Goal: Task Accomplishment & Management: Complete application form

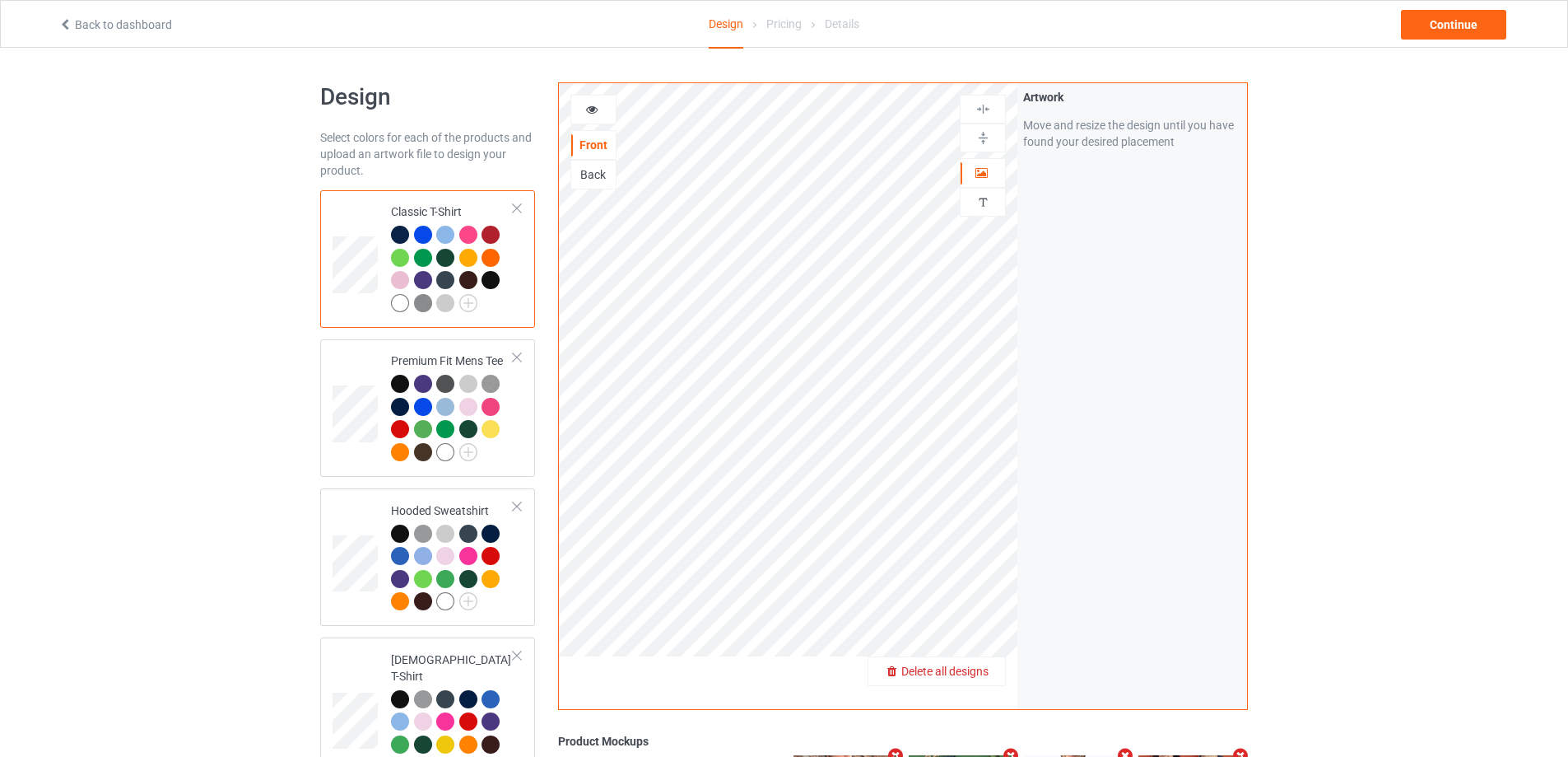
click at [970, 670] on span "Delete all designs" at bounding box center [945, 671] width 88 height 13
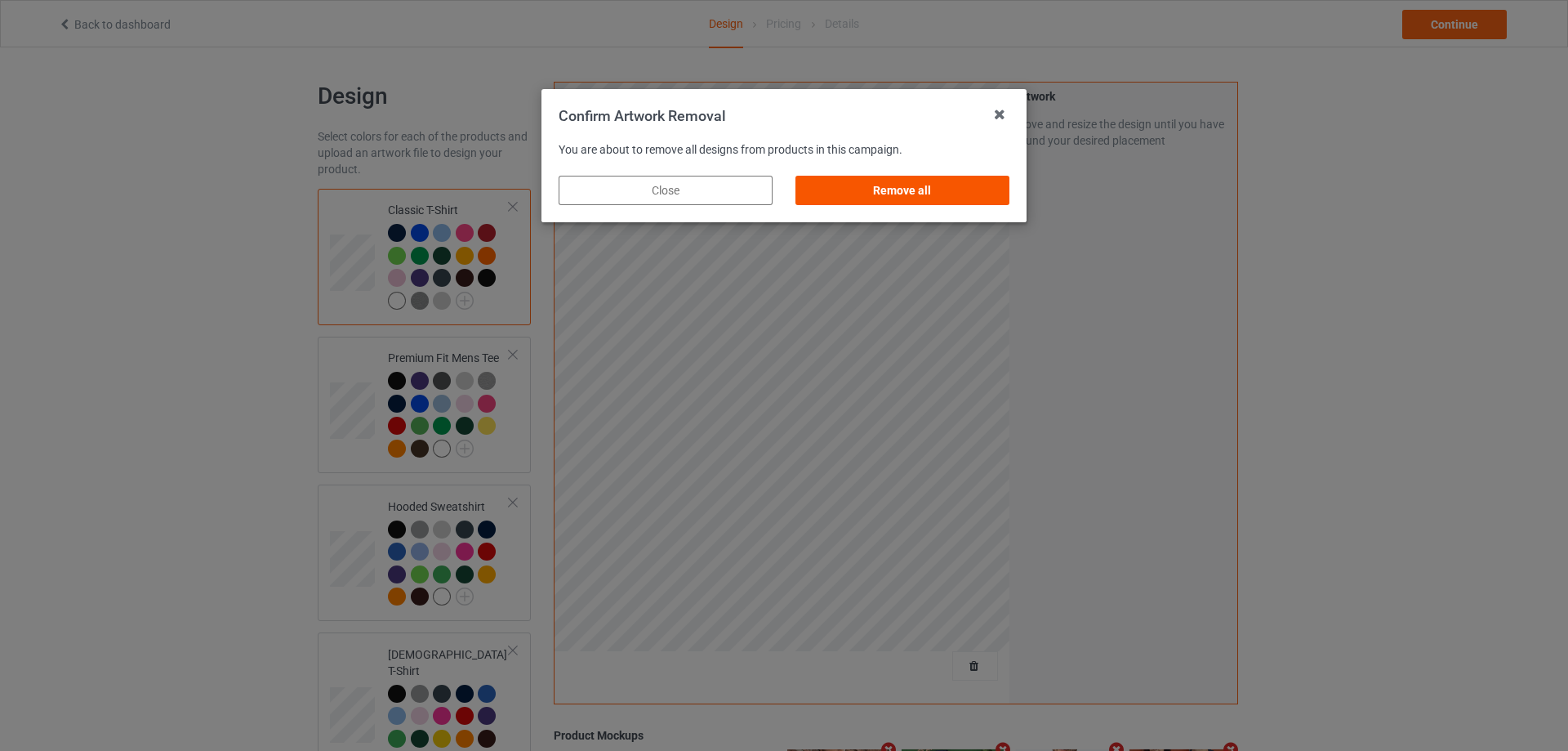
click at [940, 185] on div "Remove all" at bounding box center [903, 190] width 214 height 29
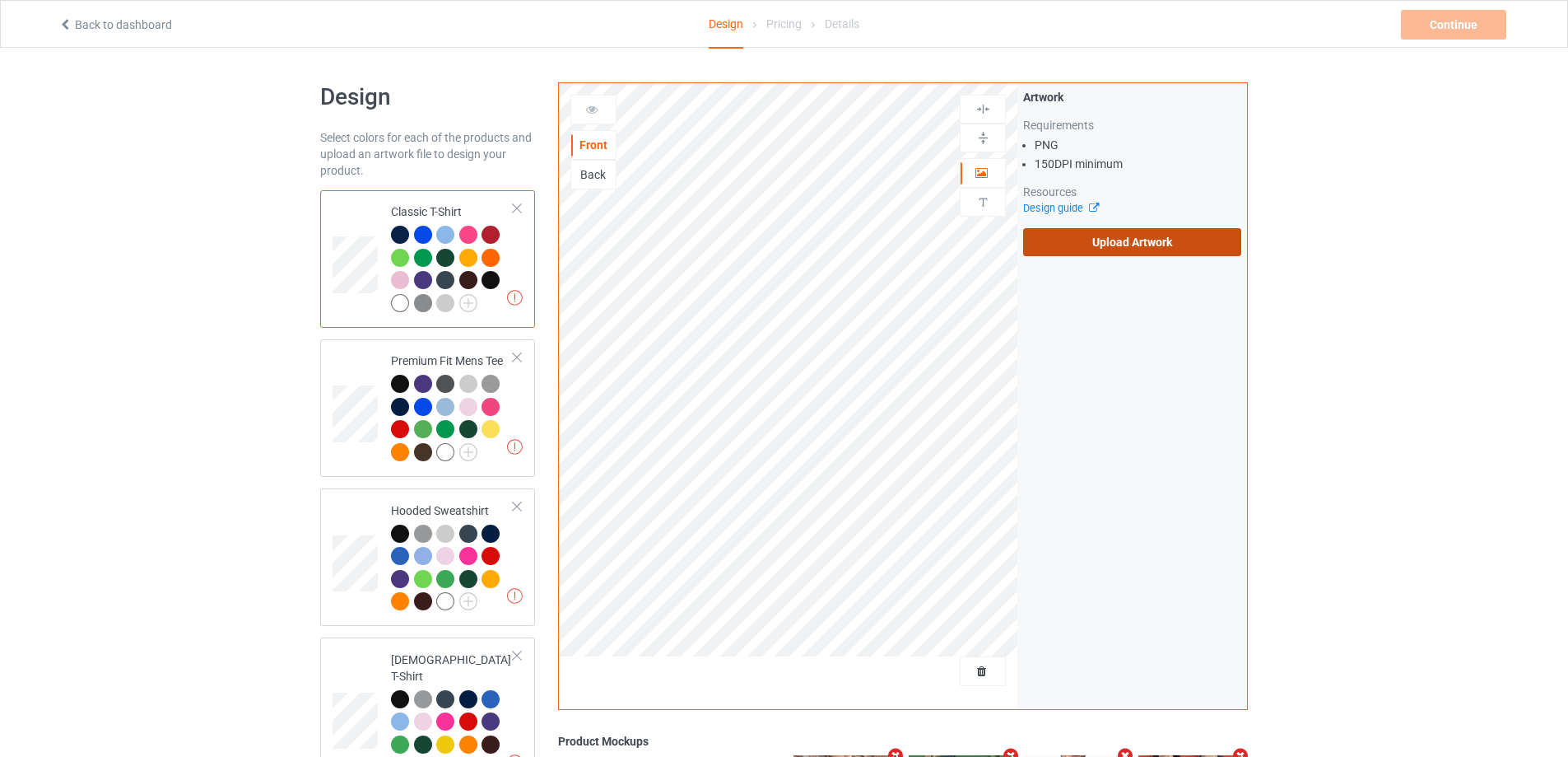
click at [1182, 240] on label "Upload Artwork" at bounding box center [1131, 242] width 218 height 28
click at [0, 0] on input "Upload Artwork" at bounding box center [0, 0] width 0 height 0
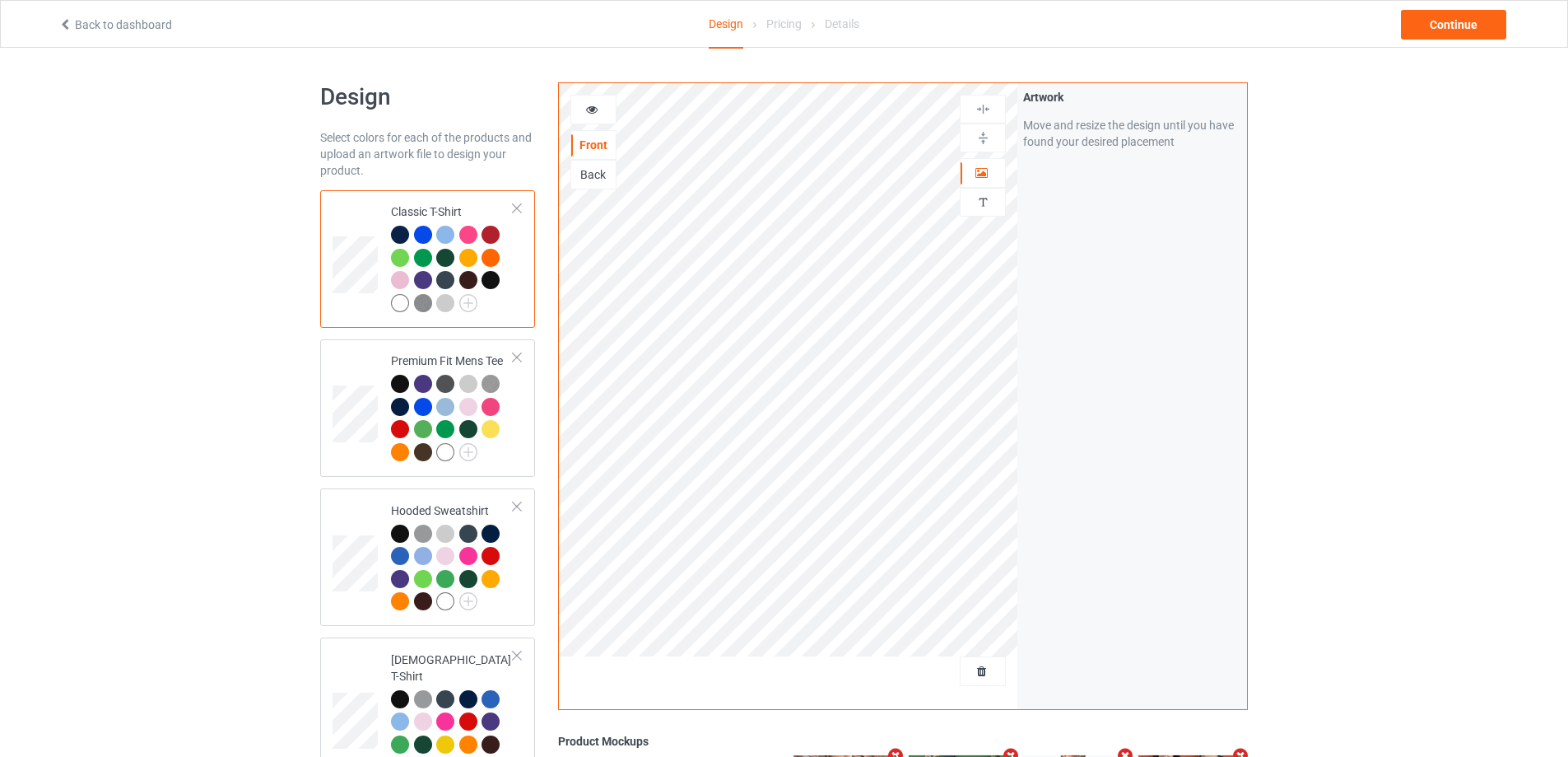
click at [491, 278] on div at bounding box center [491, 280] width 18 height 18
click at [425, 229] on div at bounding box center [424, 234] width 18 height 18
click at [418, 234] on div at bounding box center [424, 234] width 18 height 18
click at [475, 232] on div at bounding box center [469, 234] width 18 height 18
click at [391, 304] on div at bounding box center [401, 303] width 18 height 18
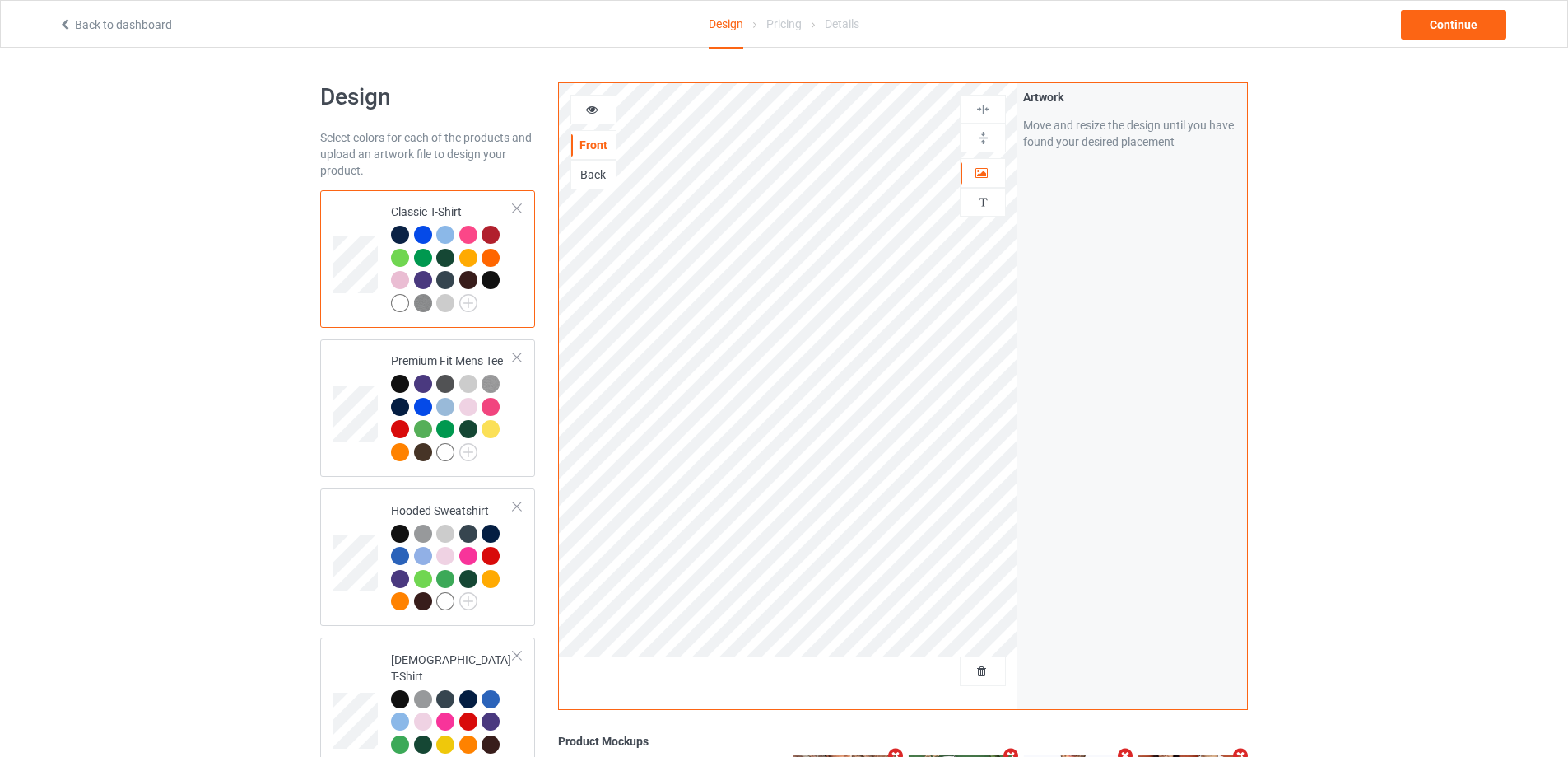
click at [398, 234] on div at bounding box center [401, 234] width 18 height 18
click at [977, 667] on span "Delete all designs" at bounding box center [945, 671] width 88 height 13
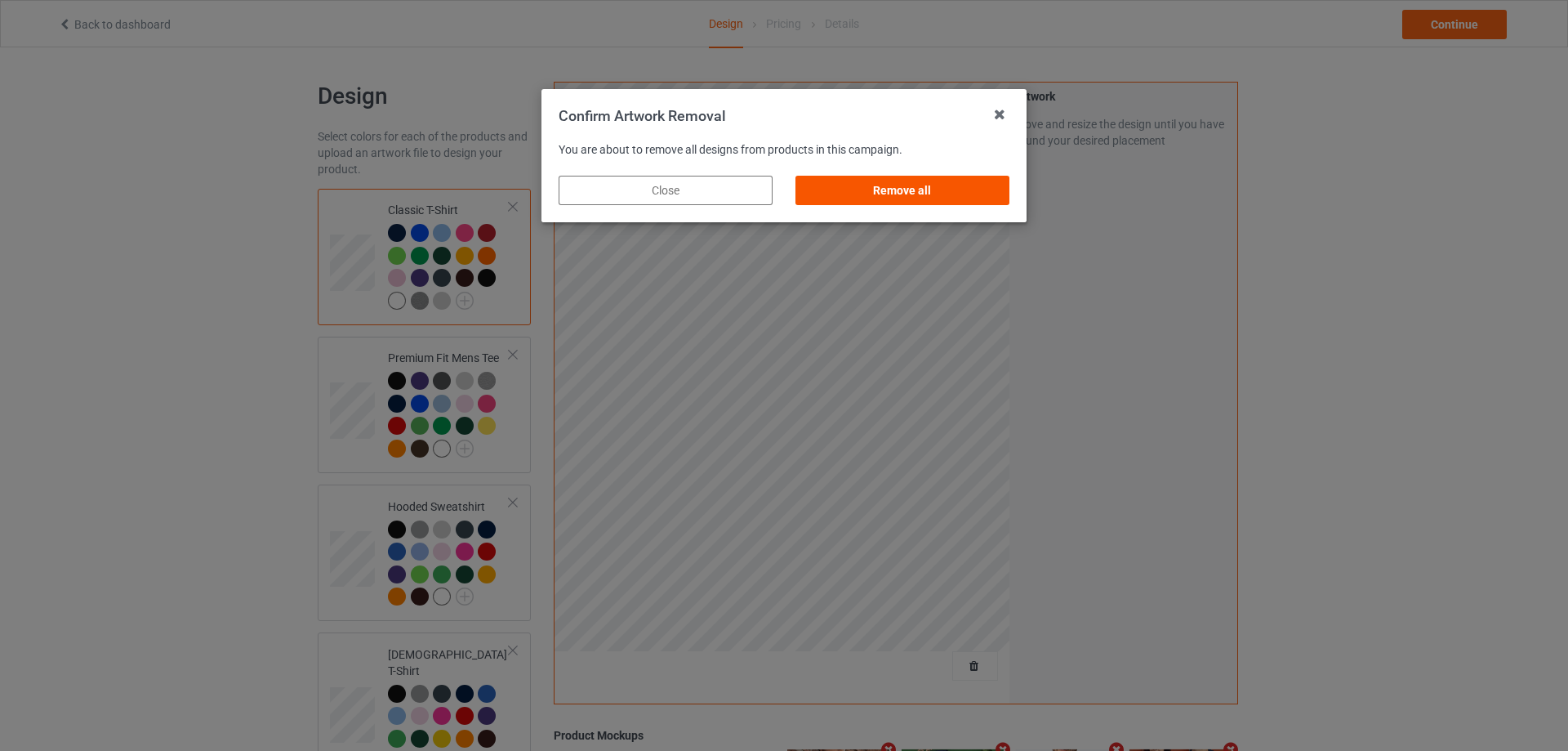
click at [944, 183] on div "Remove all" at bounding box center [903, 190] width 214 height 29
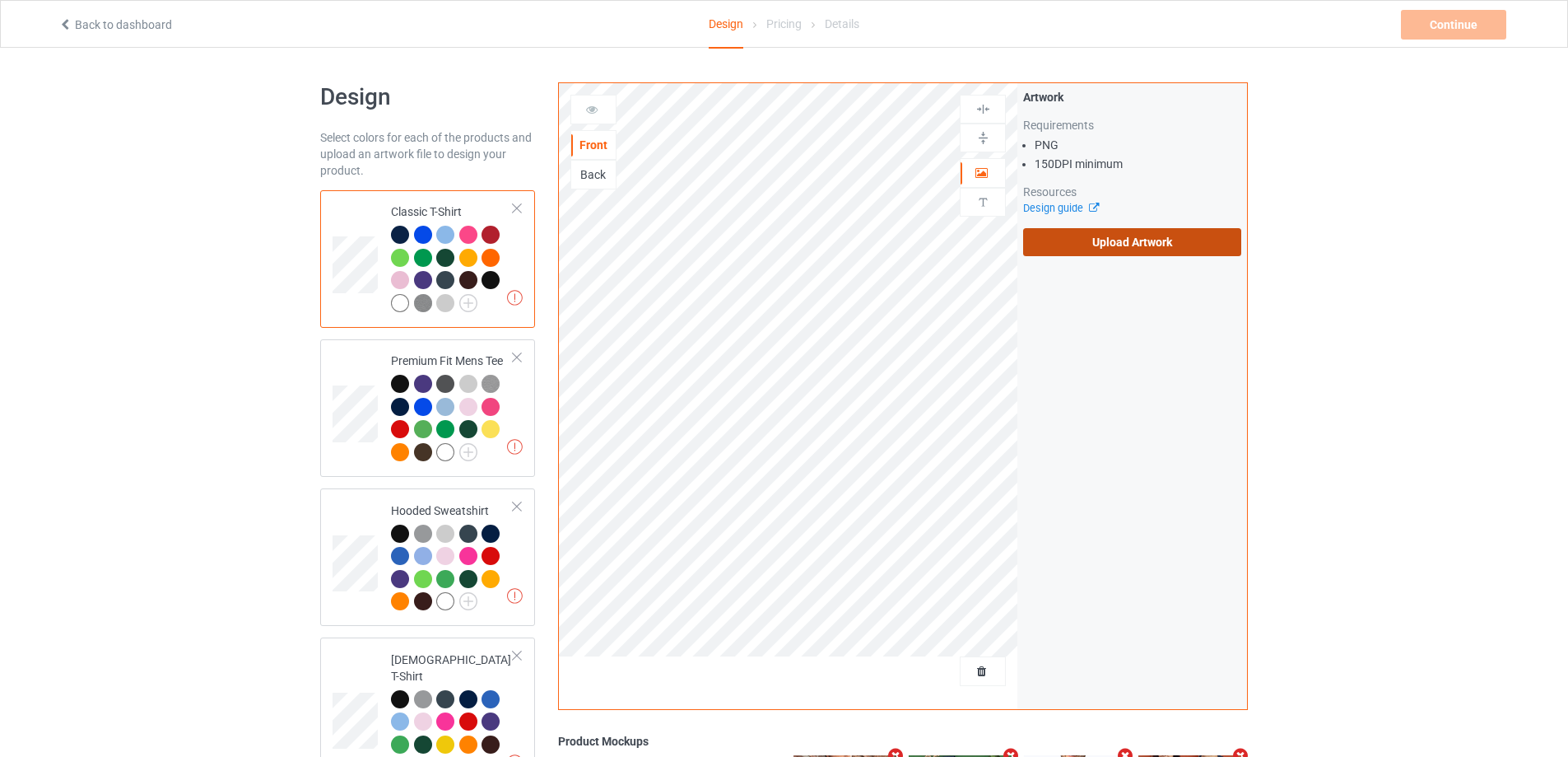
click at [1099, 244] on label "Upload Artwork" at bounding box center [1131, 242] width 218 height 28
click at [0, 0] on input "Upload Artwork" at bounding box center [0, 0] width 0 height 0
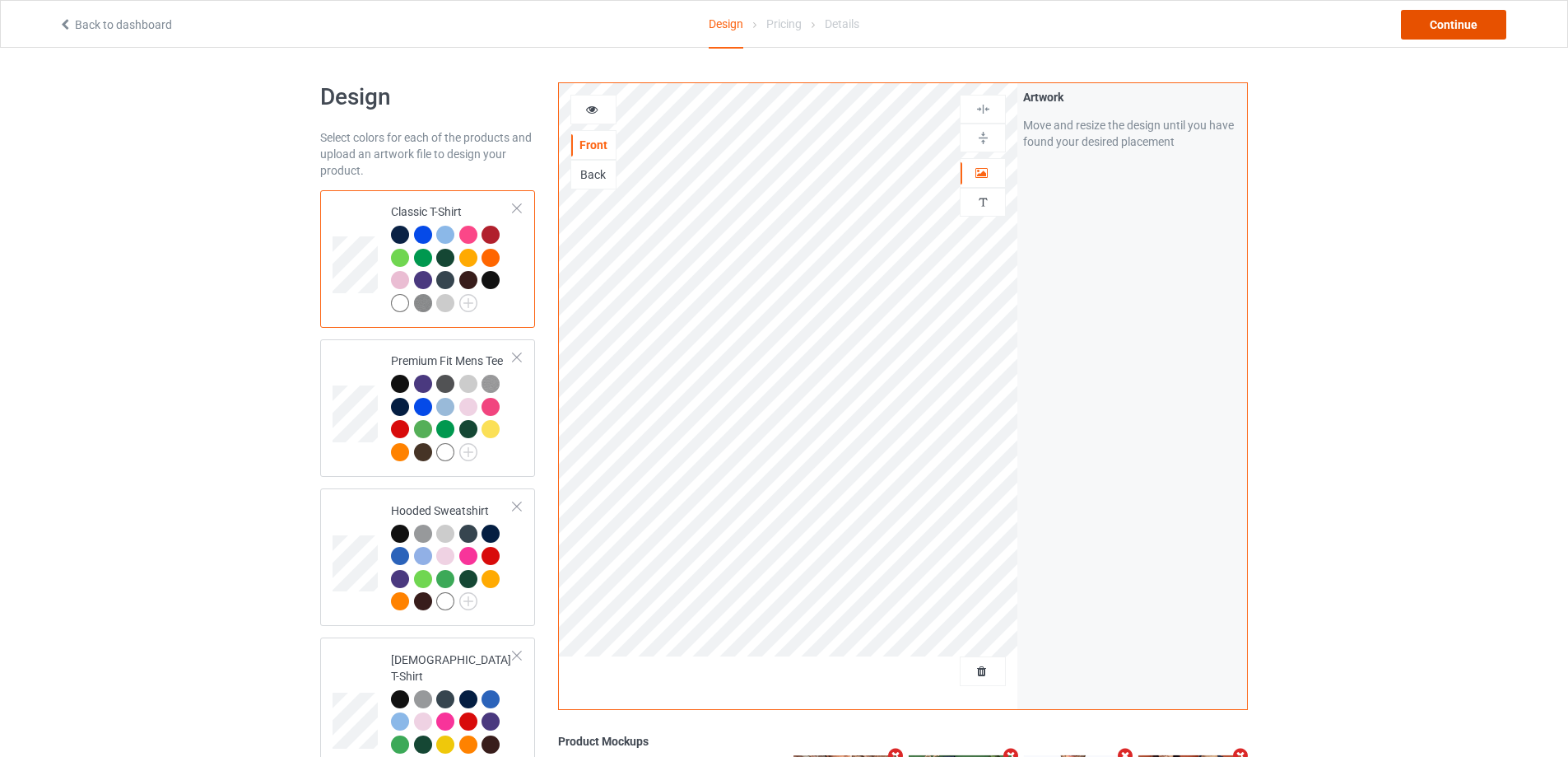
click at [1439, 19] on div "Continue" at bounding box center [1454, 25] width 105 height 30
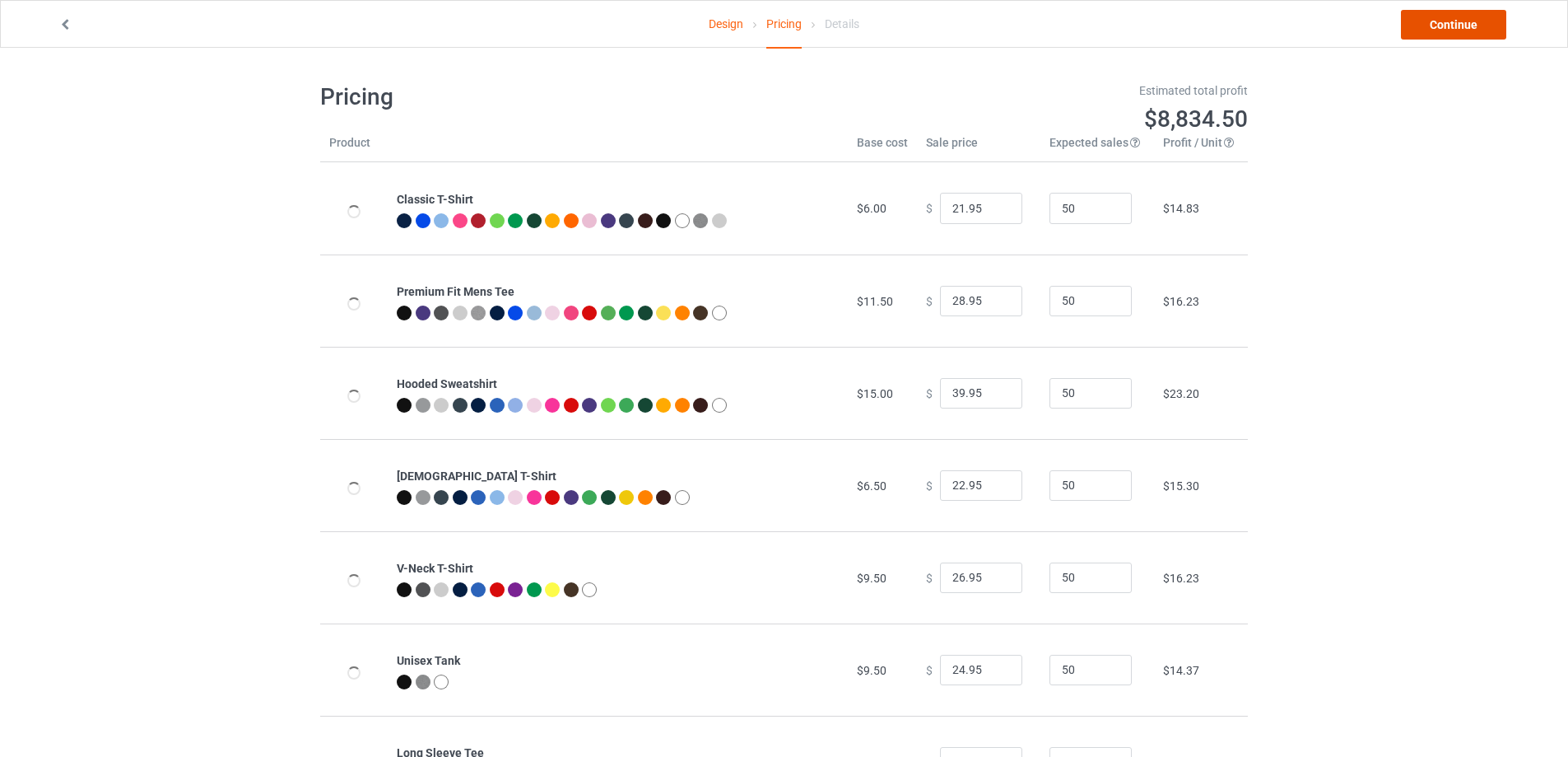
click at [1439, 19] on link "Continue" at bounding box center [1454, 25] width 105 height 30
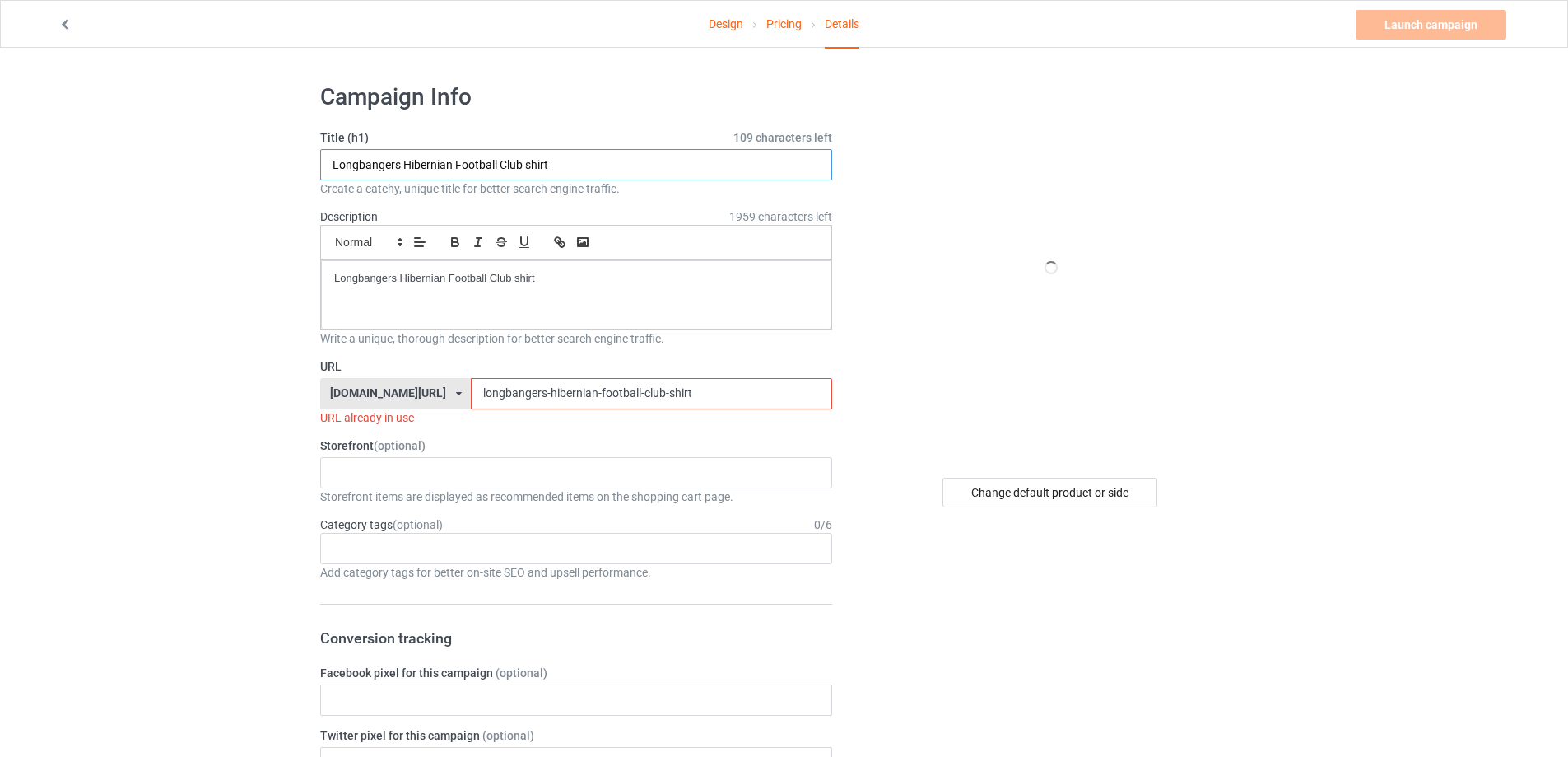
paste input "[PERSON_NAME]"
type input "[PERSON_NAME] Wide shirt"
paste input "[PERSON_NAME]"
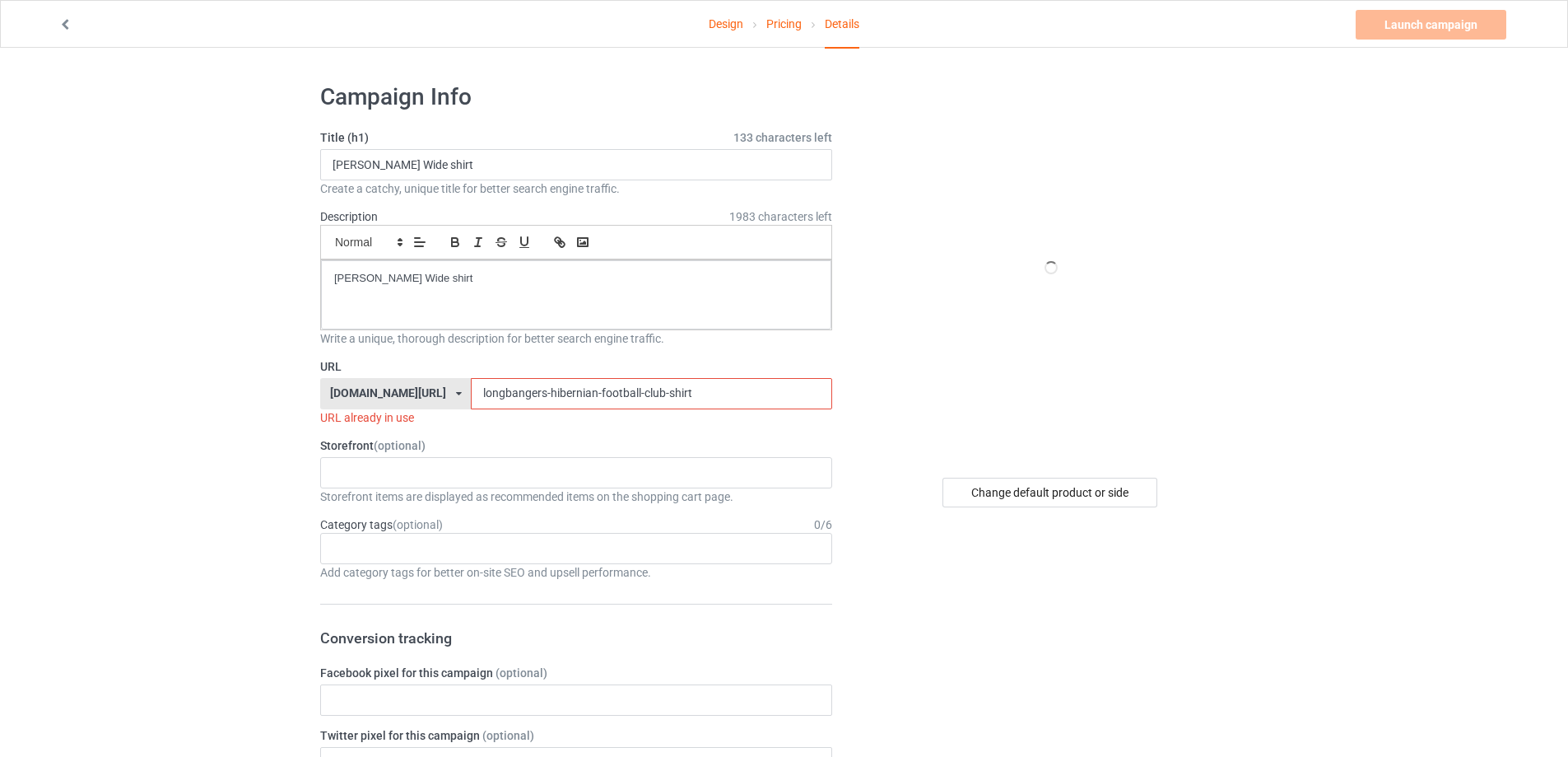
drag, startPoint x: 687, startPoint y: 391, endPoint x: 387, endPoint y: 384, distance: 300.1
click at [387, 384] on div "[DOMAIN_NAME][URL] [DOMAIN_NAME][URL] [DOMAIN_NAME][URL] 5cd2f964b197f721e1cad2…" at bounding box center [576, 393] width 512 height 31
click at [472, 397] on input "[PERSON_NAME] Wide shirt" at bounding box center [651, 393] width 361 height 31
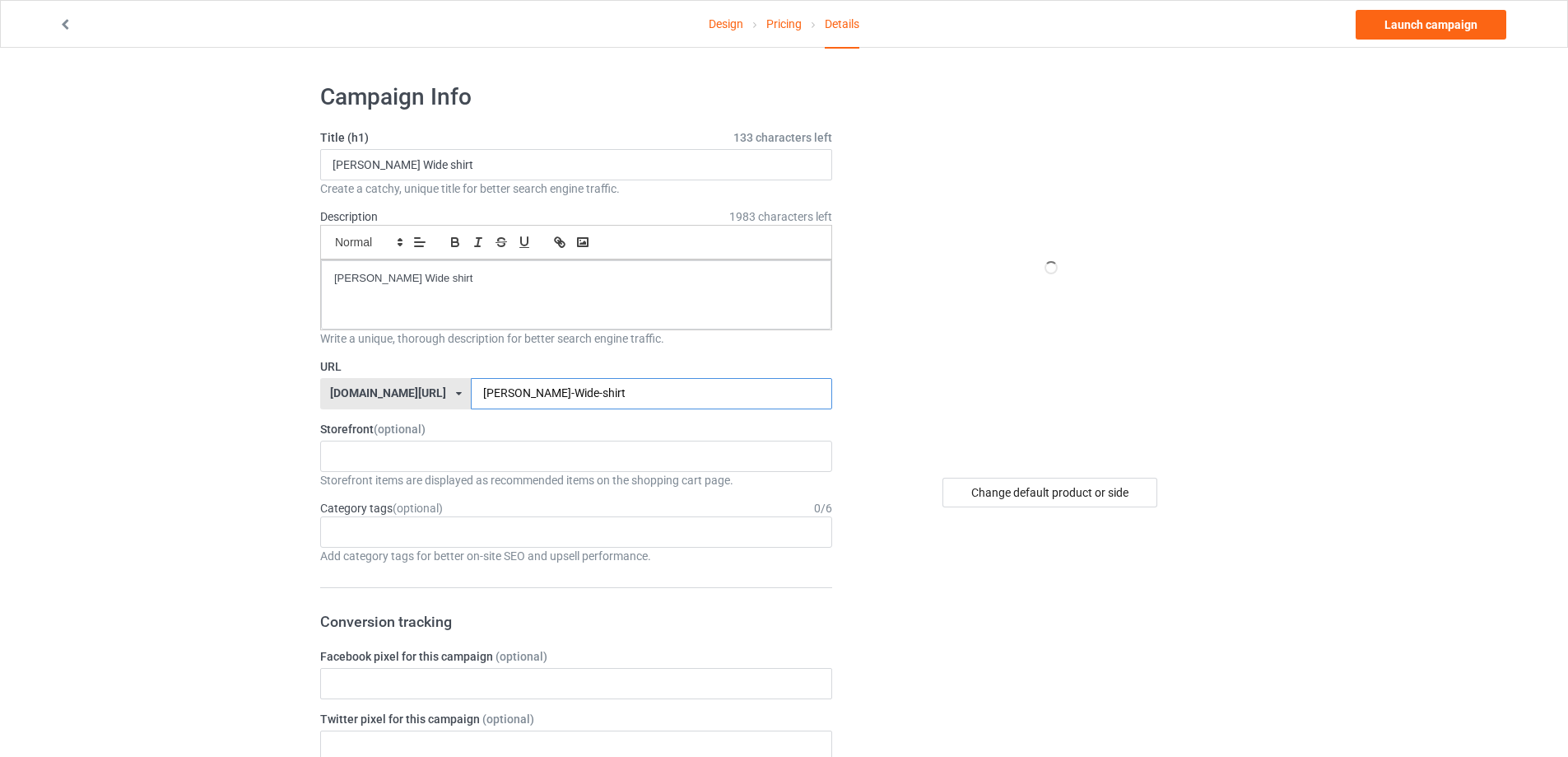
type input "[PERSON_NAME]-Wide-shirt"
click at [1443, 42] on div "Design Pricing Details Launch campaign" at bounding box center [784, 24] width 1474 height 46
click at [1453, 30] on link "Launch campaign" at bounding box center [1430, 25] width 150 height 30
